Goal: Answer question/provide support: Share knowledge or assist other users

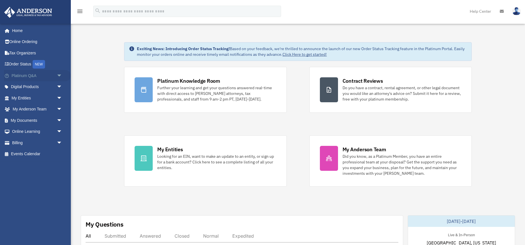
click at [29, 77] on link "Platinum Q&A arrow_drop_down" at bounding box center [37, 75] width 67 height 11
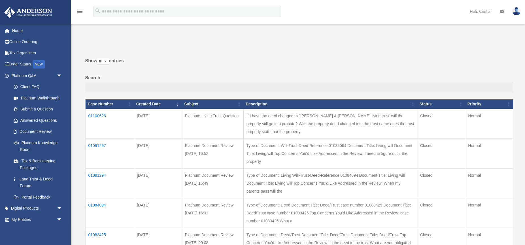
click at [102, 119] on td "01100626" at bounding box center [109, 124] width 49 height 30
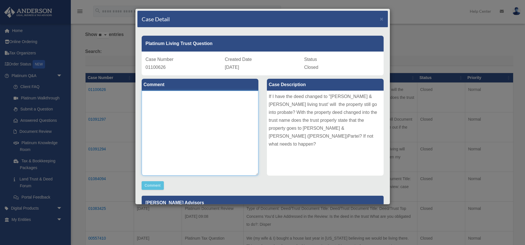
click at [156, 98] on textarea at bounding box center [200, 133] width 117 height 85
click at [157, 187] on button "Comment" at bounding box center [153, 185] width 22 height 8
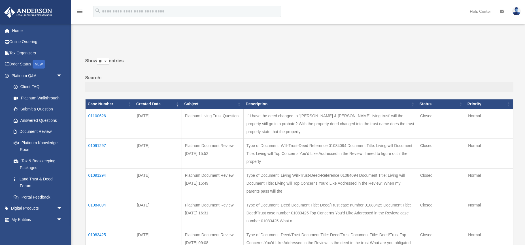
click at [95, 120] on td "01100626" at bounding box center [109, 124] width 49 height 30
click at [98, 120] on td "01100626" at bounding box center [109, 124] width 49 height 30
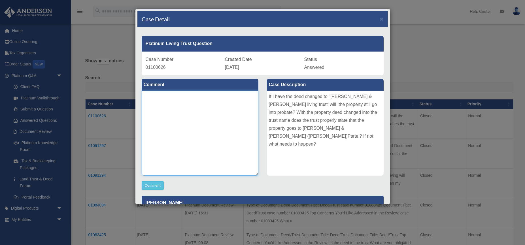
click at [150, 97] on textarea at bounding box center [200, 133] width 117 height 85
type textarea "**********"
click at [381, 19] on span "×" at bounding box center [382, 19] width 4 height 7
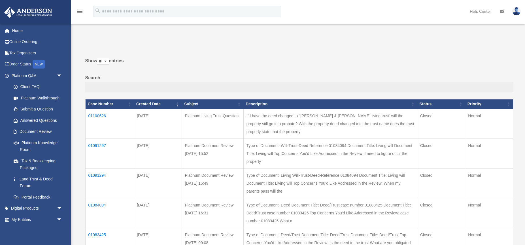
scroll to position [2, 0]
